Goal: Register for event/course

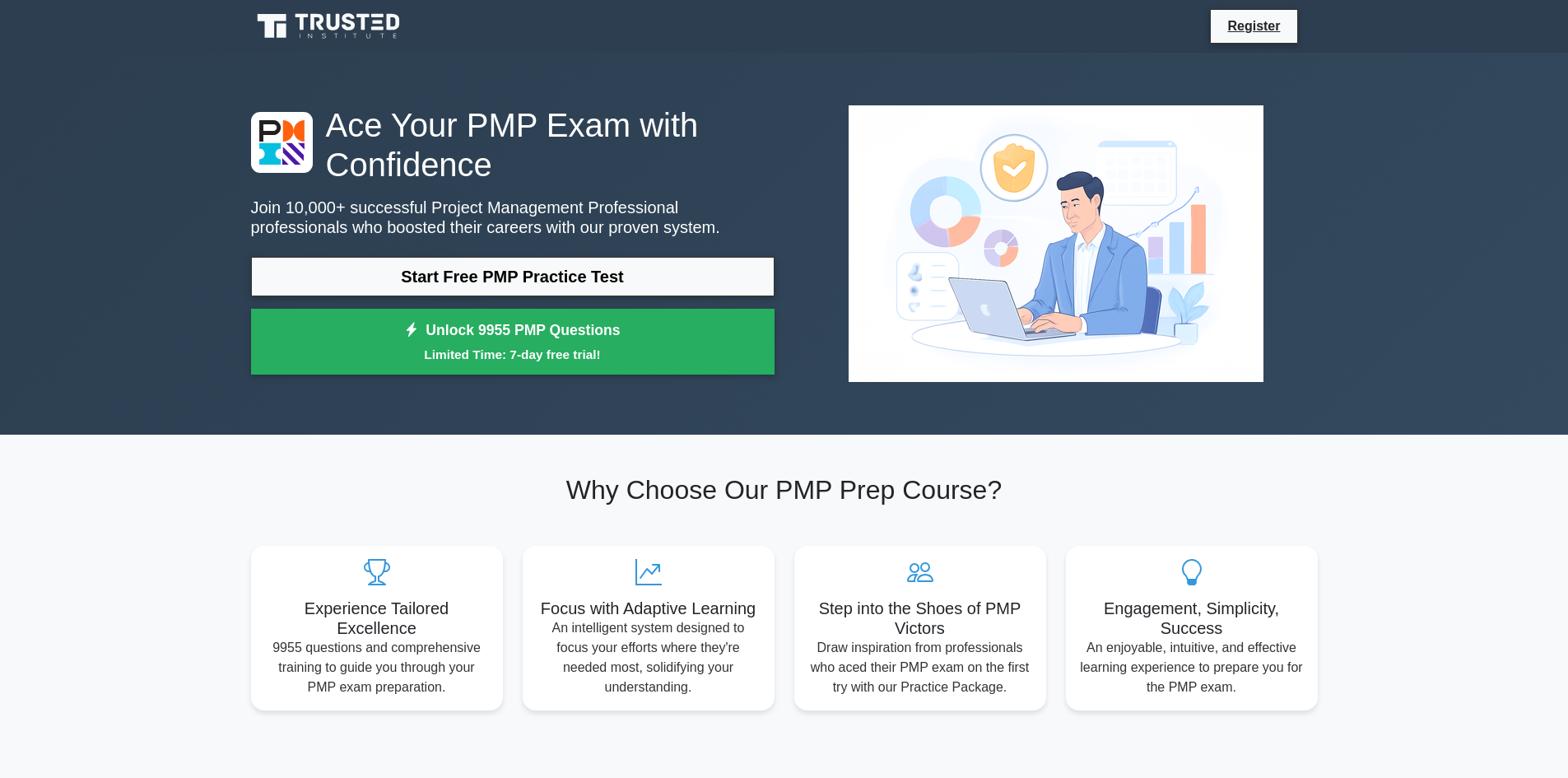
click at [578, 285] on link "Start Free PMP Practice Test" at bounding box center [512, 276] width 523 height 39
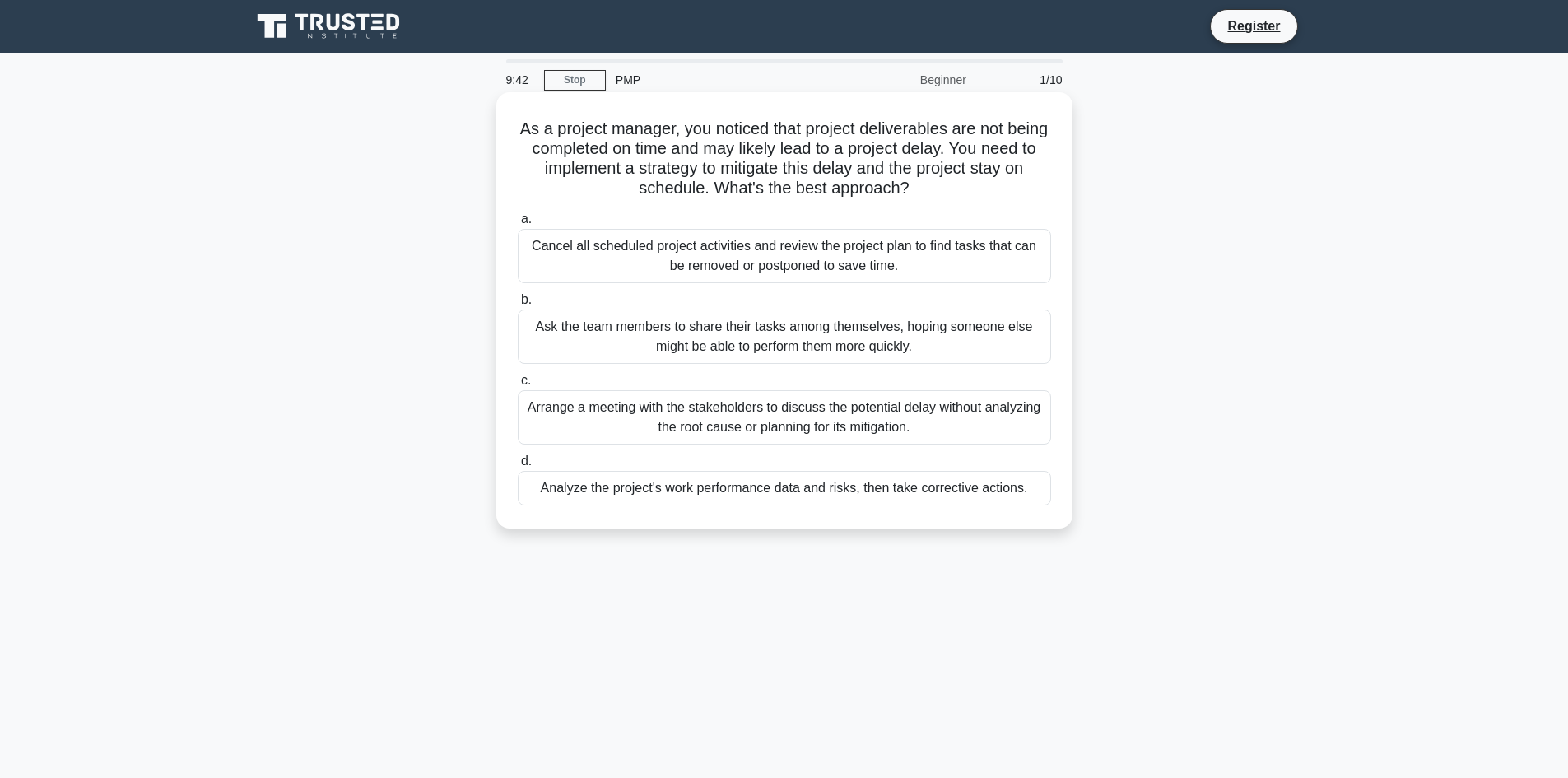
drag, startPoint x: 948, startPoint y: 198, endPoint x: 532, endPoint y: 127, distance: 422.0
click at [532, 127] on h5 "As a project manager, you noticed that project deliverables are not being compl…" at bounding box center [784, 159] width 536 height 81
copy h5 "As a project manager, you noticed that project deliverables are not being compl…"
click at [880, 174] on h5 "As a project manager, you noticed that project deliverables are not being compl…" at bounding box center [784, 159] width 536 height 81
drag, startPoint x: 718, startPoint y: 194, endPoint x: 613, endPoint y: 199, distance: 105.1
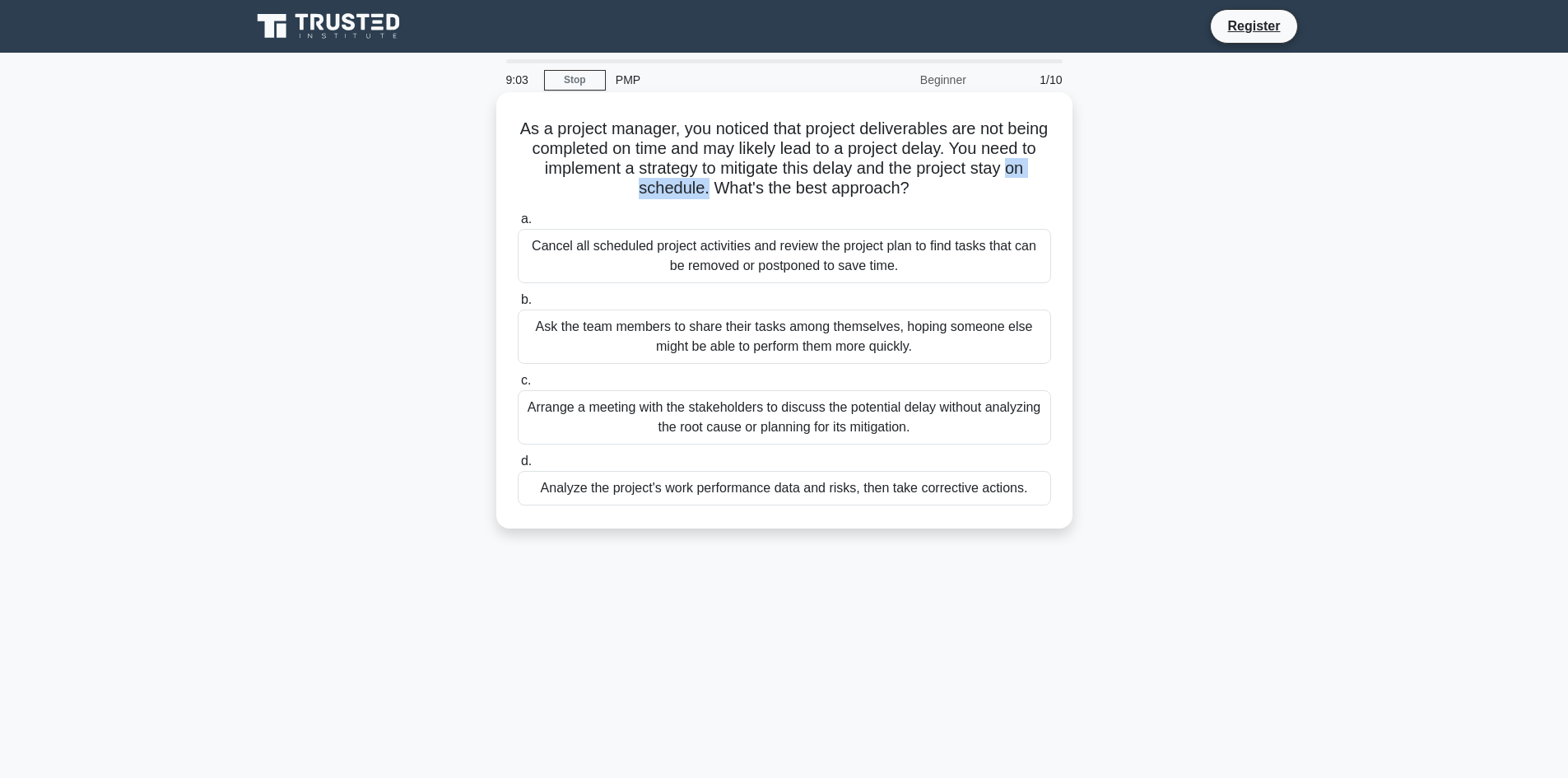
click at [613, 199] on h5 "As a project manager, you noticed that project deliverables are not being compl…" at bounding box center [784, 159] width 536 height 81
click at [617, 208] on div "a. Cancel all scheduled project activities and review the project plan to find …" at bounding box center [784, 356] width 553 height 302
click at [998, 485] on div "Analyze the project's work performance data and risks, then take corrective act…" at bounding box center [784, 488] width 533 height 35
click at [518, 466] on input "d. Analyze the project's work performance data and risks, then take corrective …" at bounding box center [518, 461] width 0 height 11
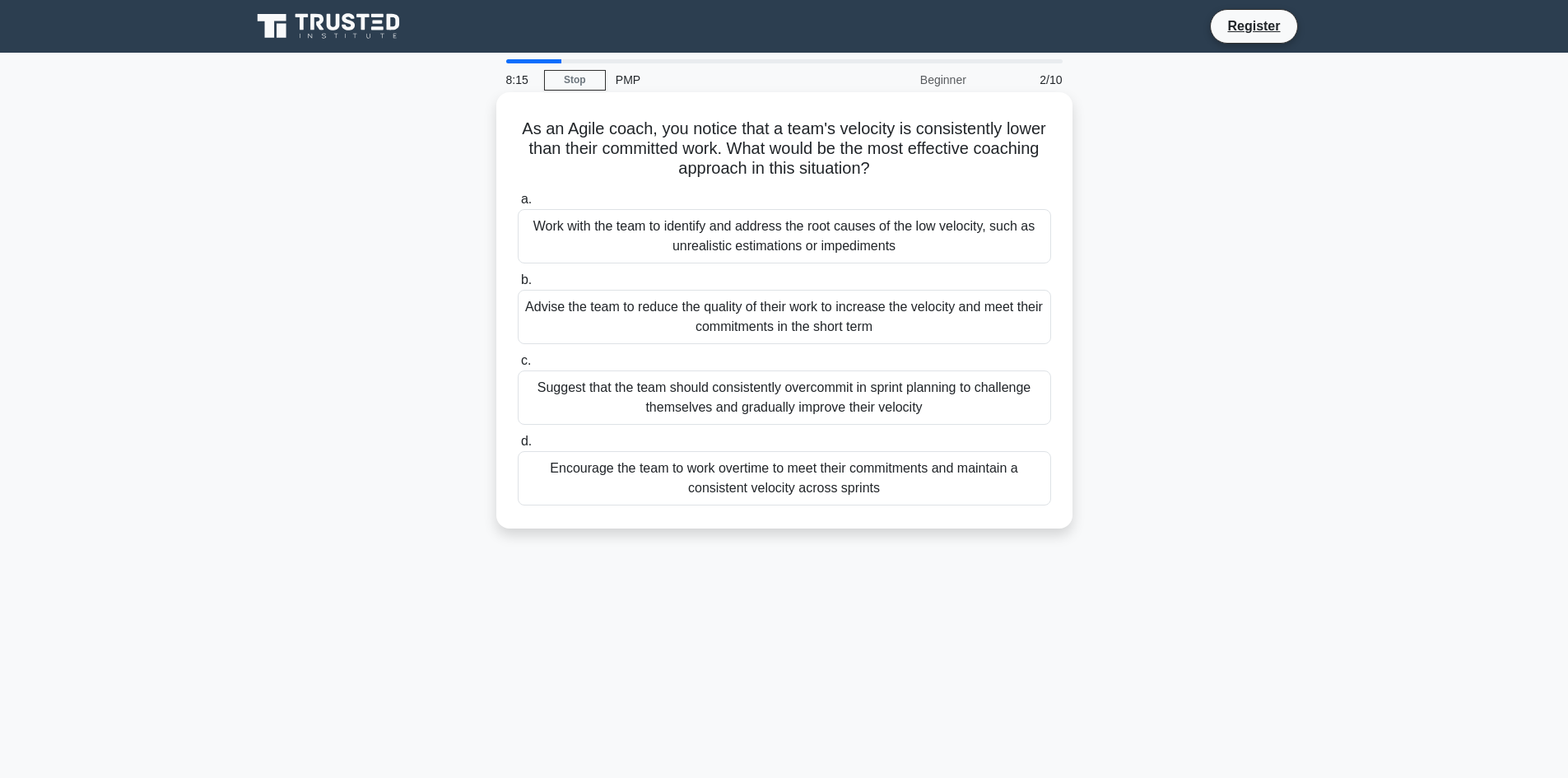
click at [764, 479] on div "Encourage the team to work overtime to meet their commitments and maintain a co…" at bounding box center [784, 477] width 533 height 54
click at [518, 447] on input "d. Encourage the team to work overtime to meet their commitments and maintain a…" at bounding box center [518, 442] width 0 height 11
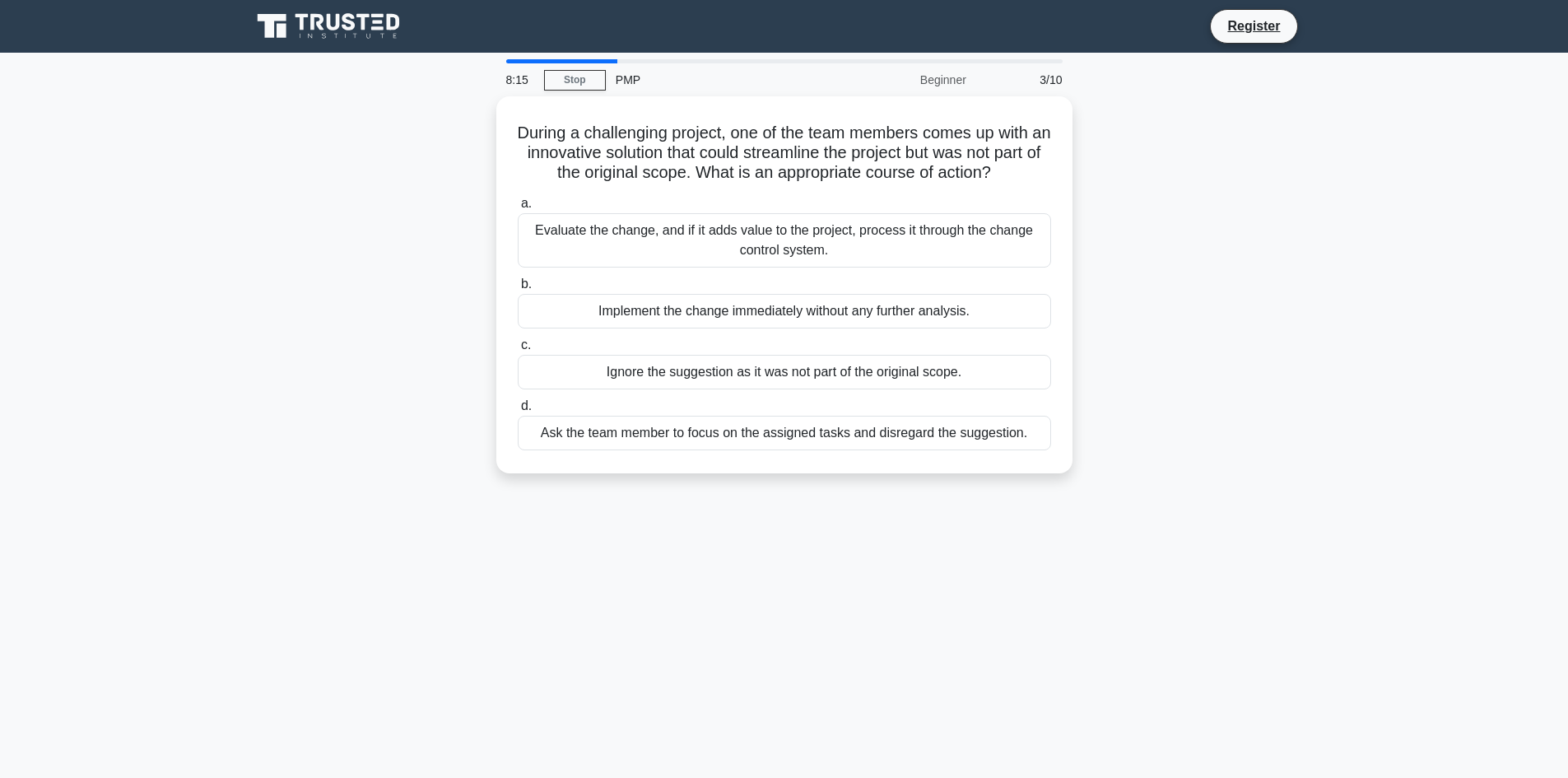
click at [764, 479] on div "During a challenging project, one of the team members comes up with an innovati…" at bounding box center [784, 294] width 1086 height 397
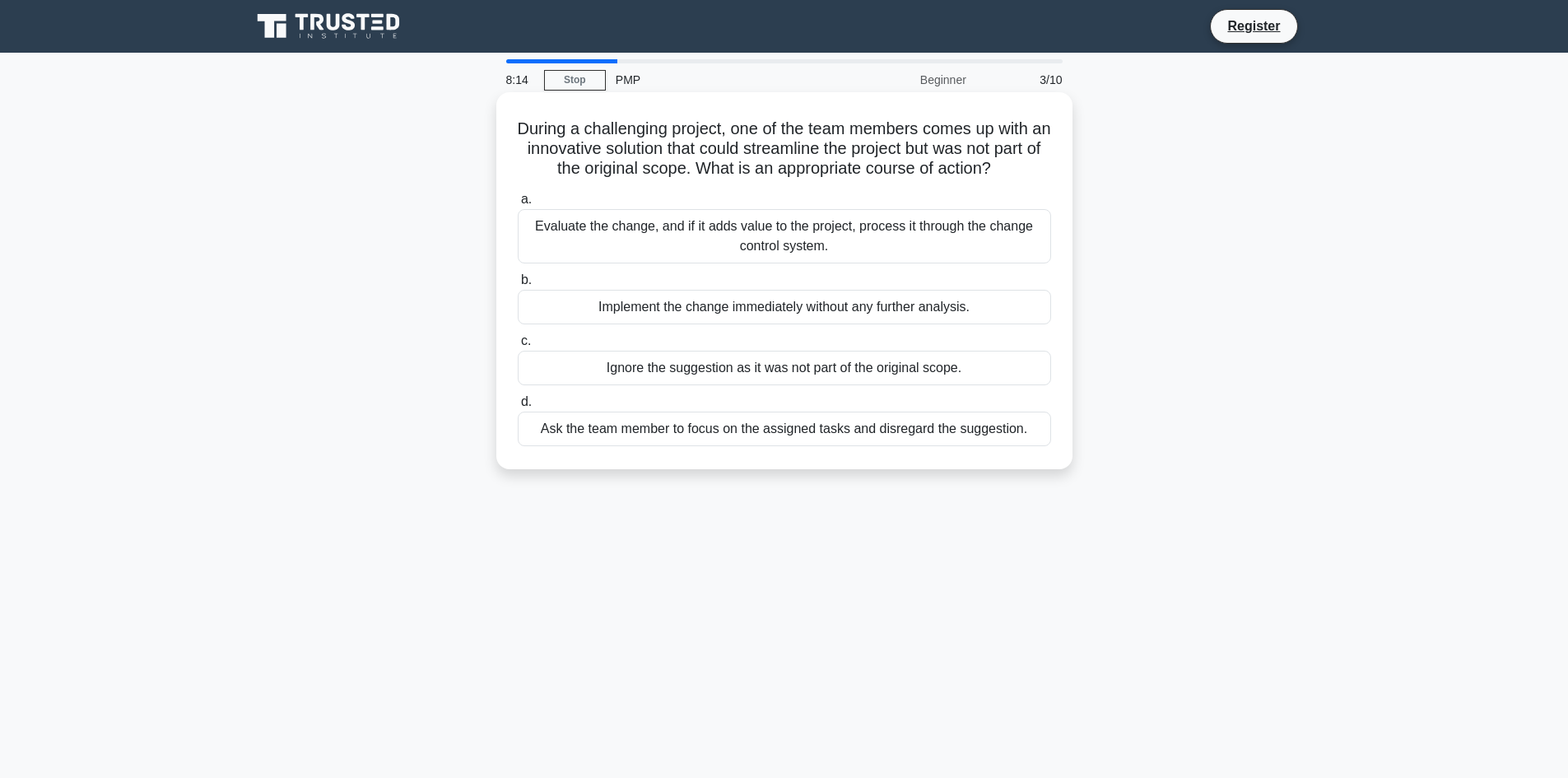
click at [770, 367] on div "Ignore the suggestion as it was not part of the original scope." at bounding box center [784, 368] width 533 height 35
click at [518, 346] on input "c. Ignore the suggestion as it was not part of the original scope." at bounding box center [518, 341] width 0 height 11
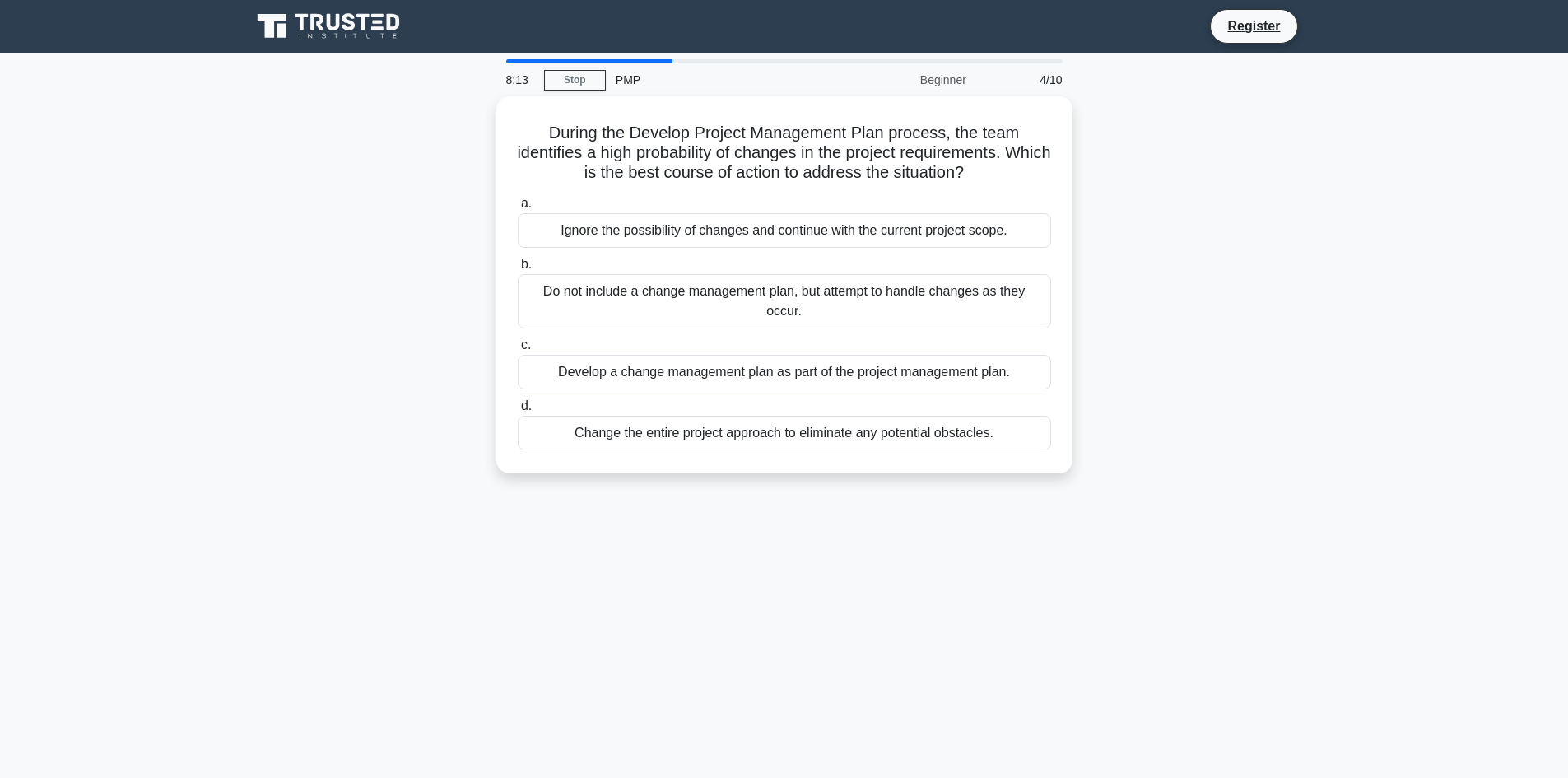
click at [768, 407] on label "d. Change the entire project approach to eliminate any potential obstacles." at bounding box center [784, 422] width 533 height 54
click at [518, 407] on input "d. Change the entire project approach to eliminate any potential obstacles." at bounding box center [518, 406] width 0 height 11
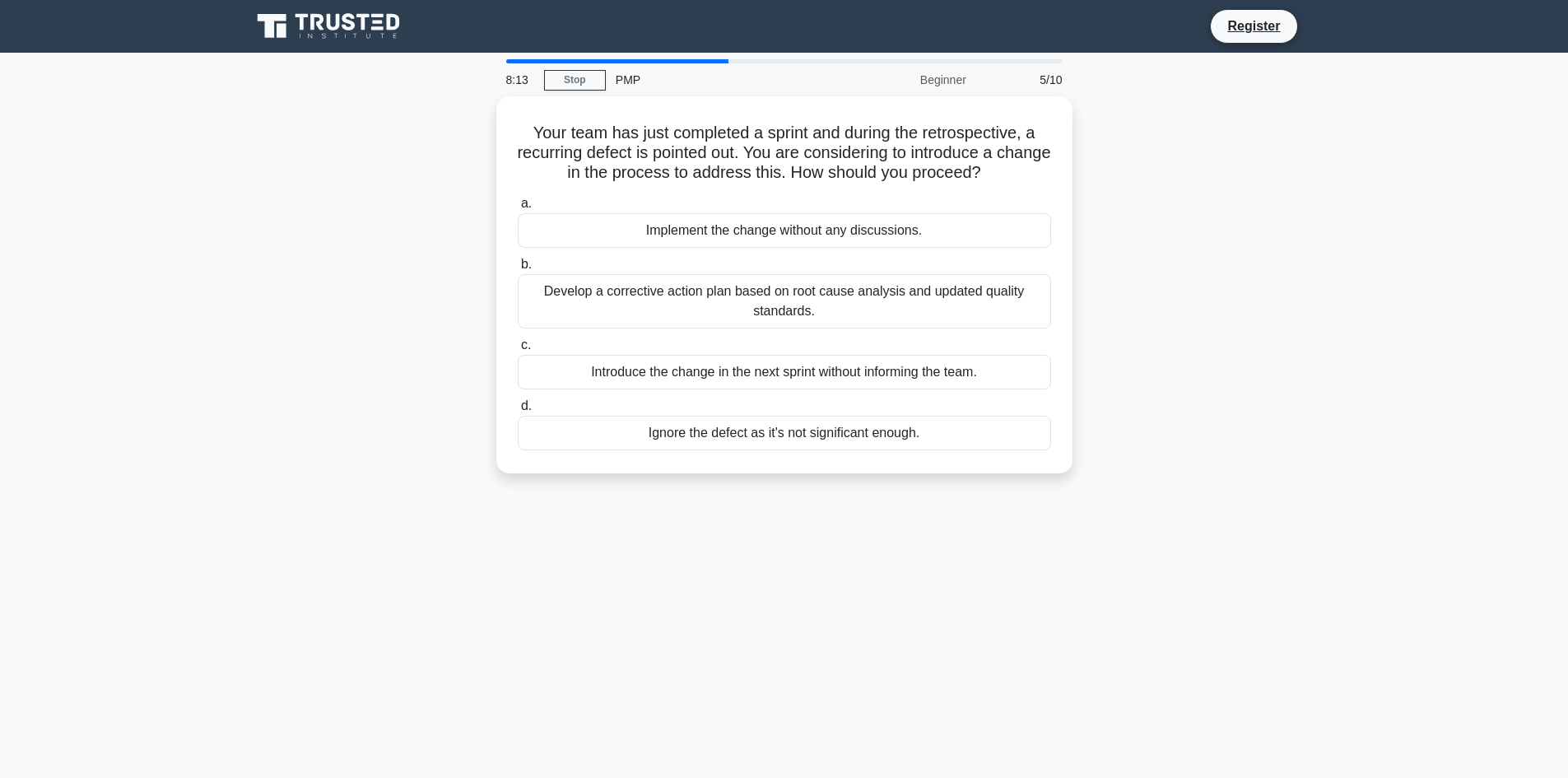
click at [765, 424] on div "Ignore the defect as it's not significant enough." at bounding box center [784, 433] width 533 height 35
click at [518, 411] on input "d. Ignore the defect as it's not significant enough." at bounding box center [518, 406] width 0 height 11
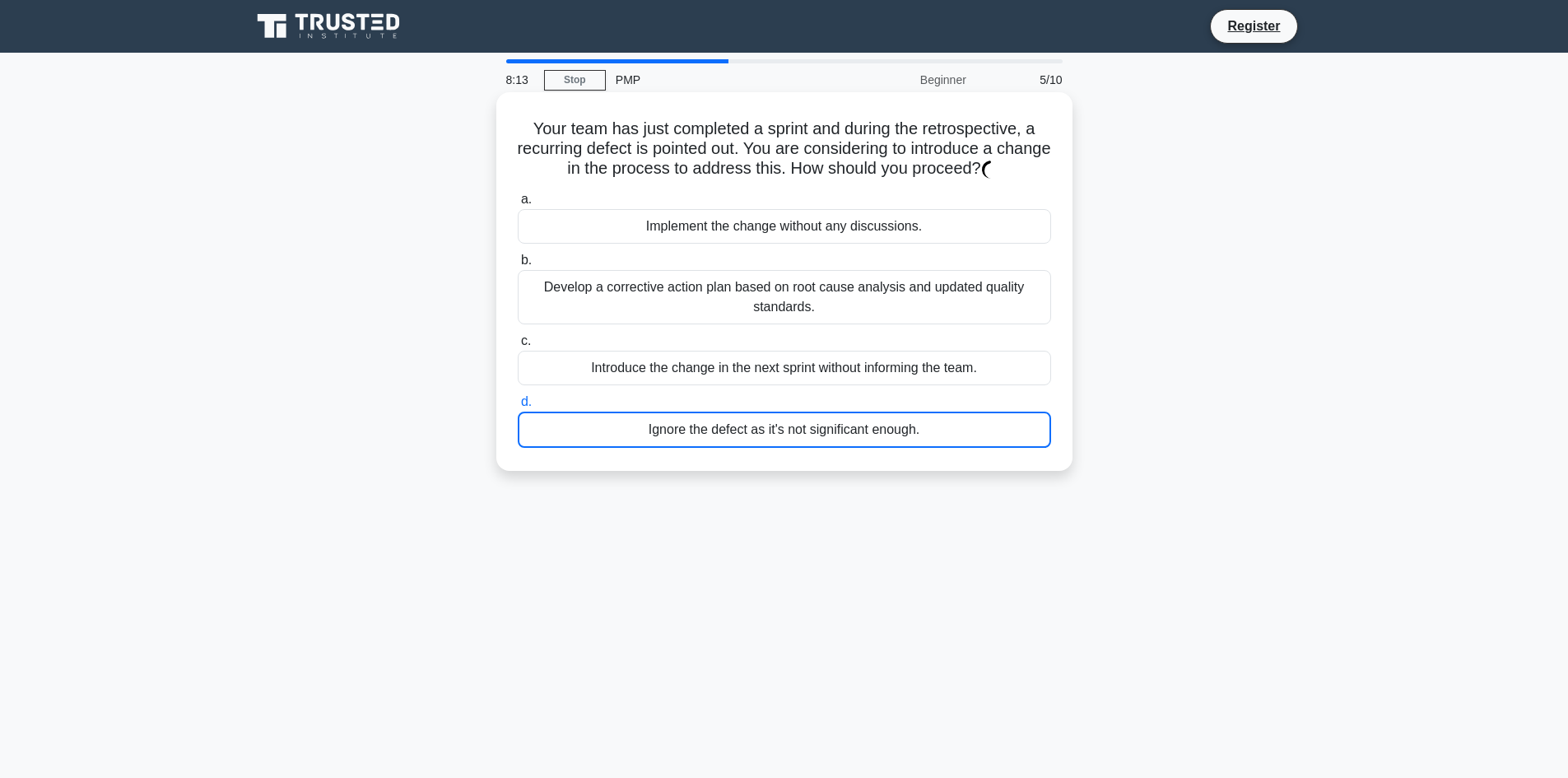
click at [768, 371] on div "Introduce the change in the next sprint without informing the team." at bounding box center [784, 368] width 533 height 35
click at [518, 346] on input "c. Introduce the change in the next sprint without informing the team." at bounding box center [518, 341] width 0 height 11
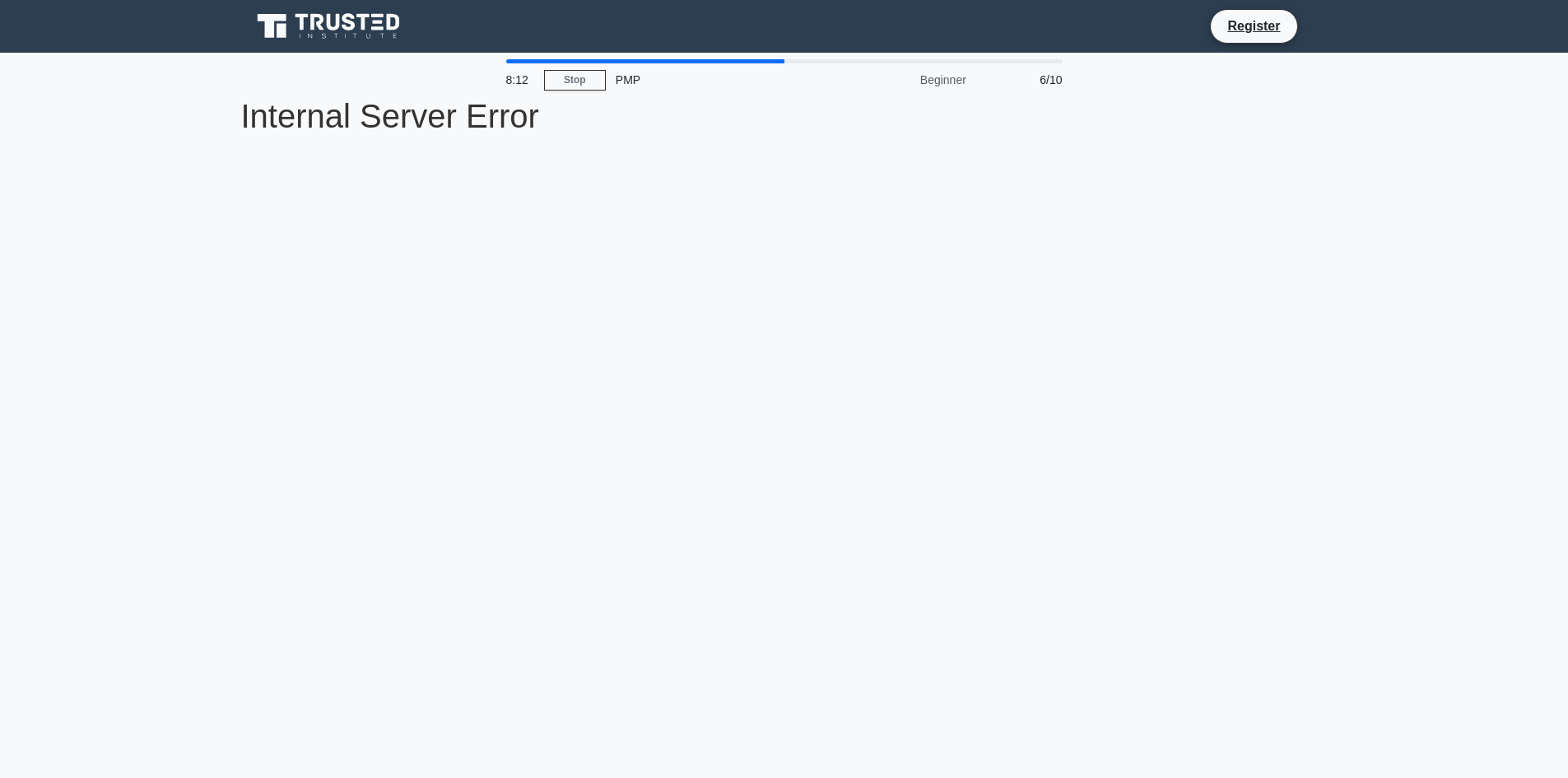
click at [777, 398] on div "8:12 Stop PMP Beginner 6/10 Internal Server Error Internal Server Error" at bounding box center [784, 471] width 1086 height 823
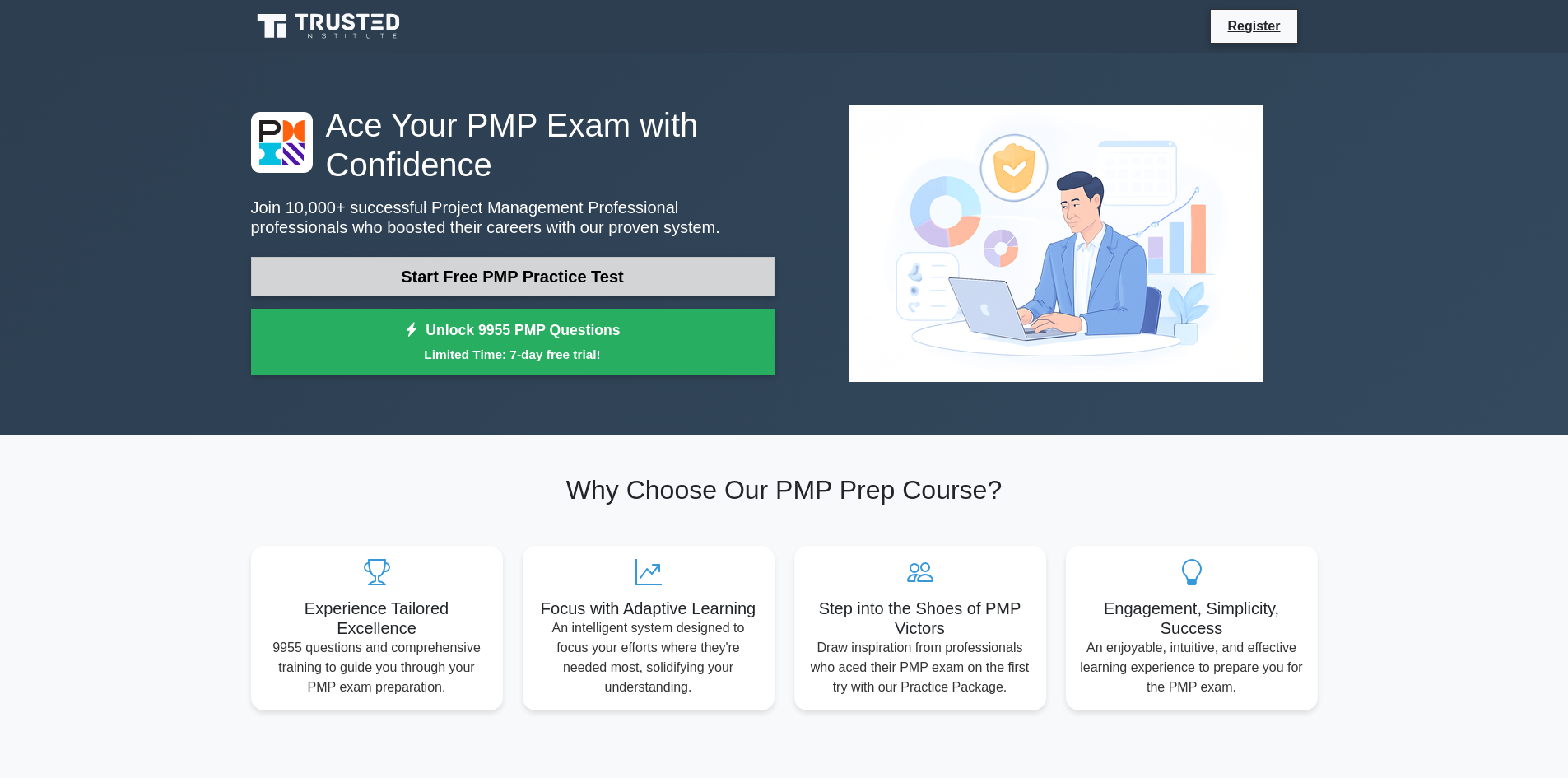
click at [499, 262] on link "Start Free PMP Practice Test" at bounding box center [512, 276] width 523 height 39
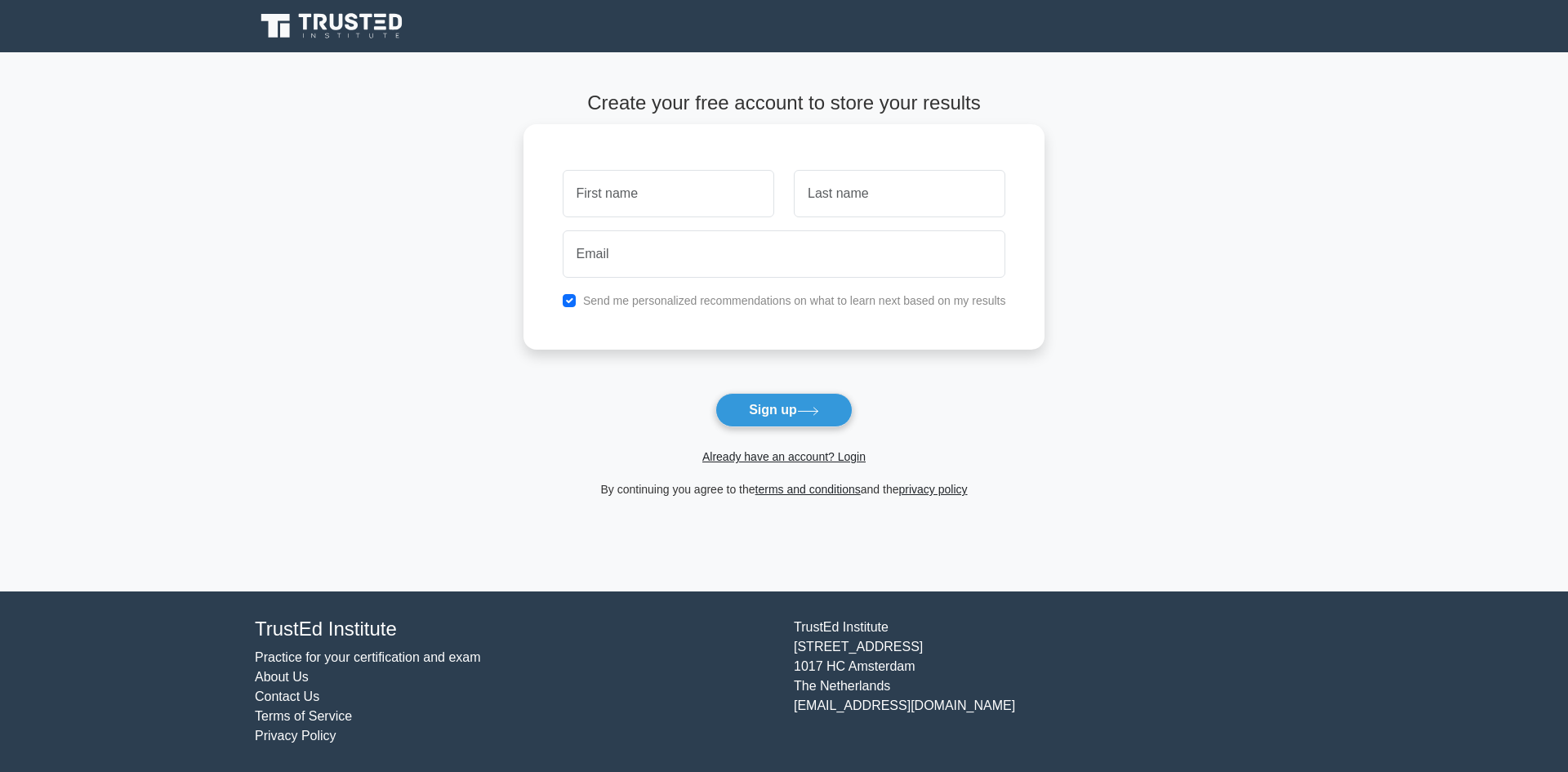
click at [620, 211] on input "text" at bounding box center [668, 194] width 212 height 47
type input "elena"
click at [840, 202] on input "text" at bounding box center [900, 194] width 212 height 47
click at [749, 187] on input "elena" at bounding box center [668, 194] width 212 height 47
